Goal: Obtain resource: Obtain resource

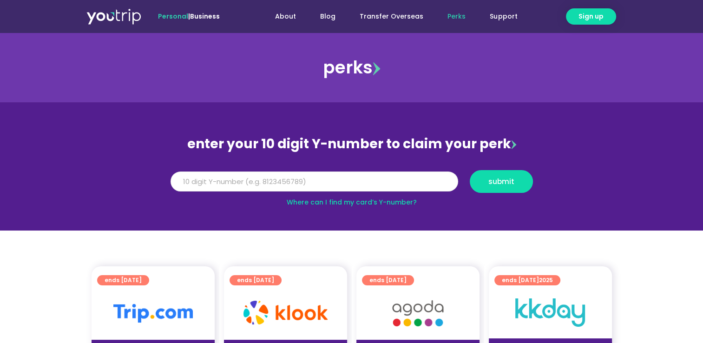
click at [254, 188] on input "Y Number" at bounding box center [313, 181] width 287 height 20
type input "8163508537"
click at [513, 180] on span "submit" at bounding box center [501, 181] width 26 height 7
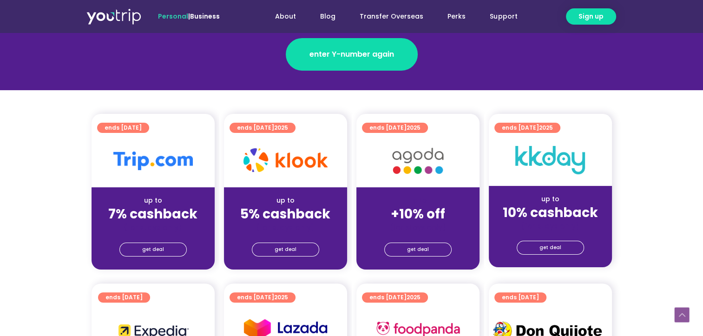
scroll to position [170, 0]
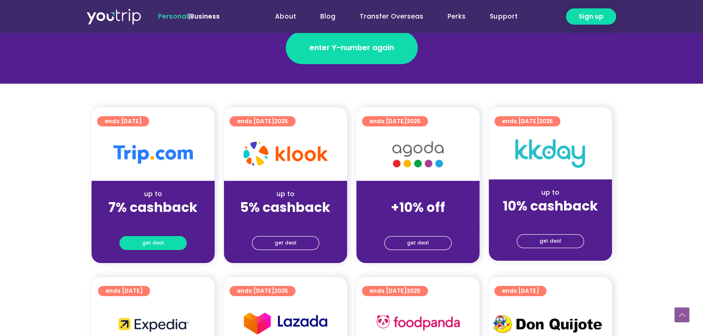
click at [148, 238] on span "get deal" at bounding box center [153, 242] width 22 height 13
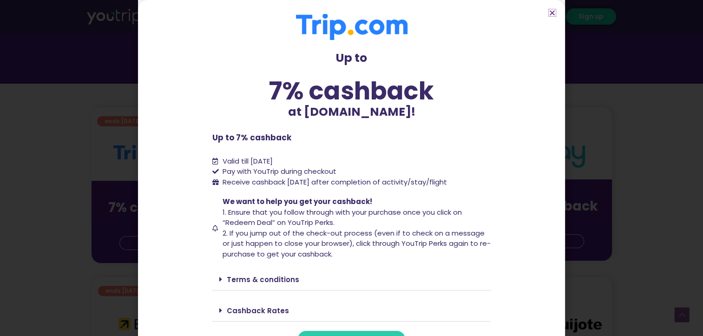
scroll to position [18, 0]
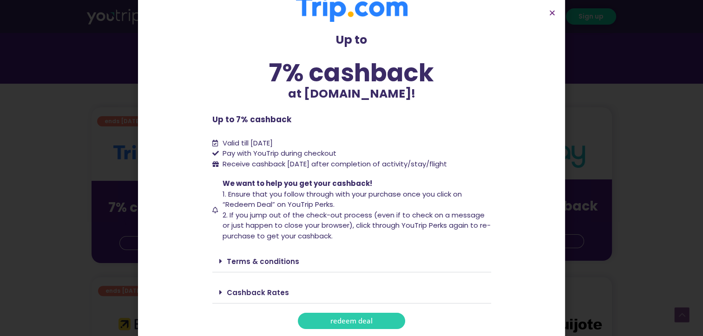
click at [359, 314] on link "redeem deal" at bounding box center [351, 321] width 107 height 16
